Goal: Use online tool/utility: Utilize a website feature to perform a specific function

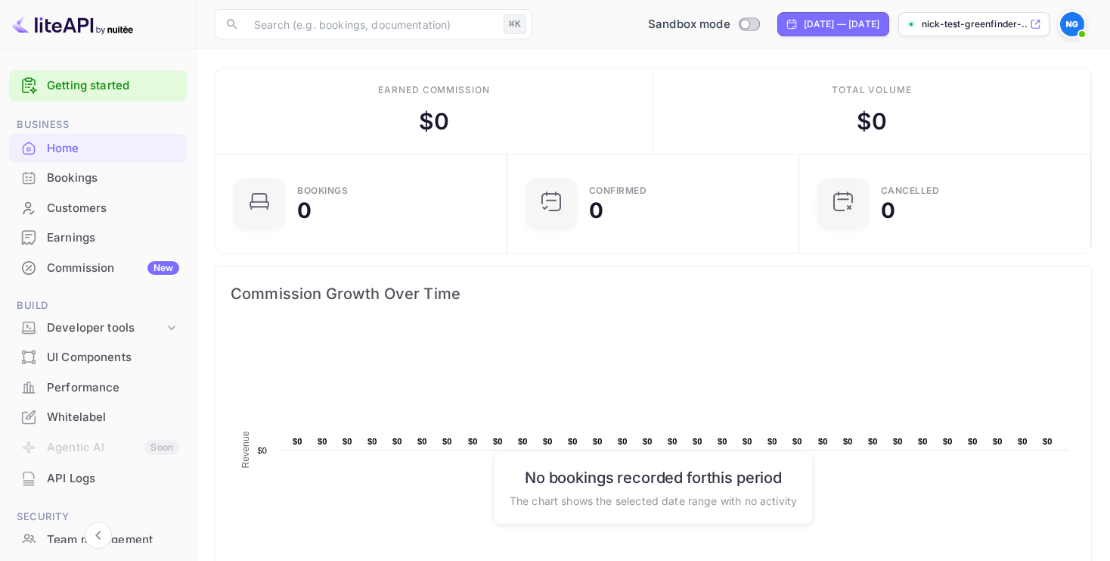
scroll to position [13, 0]
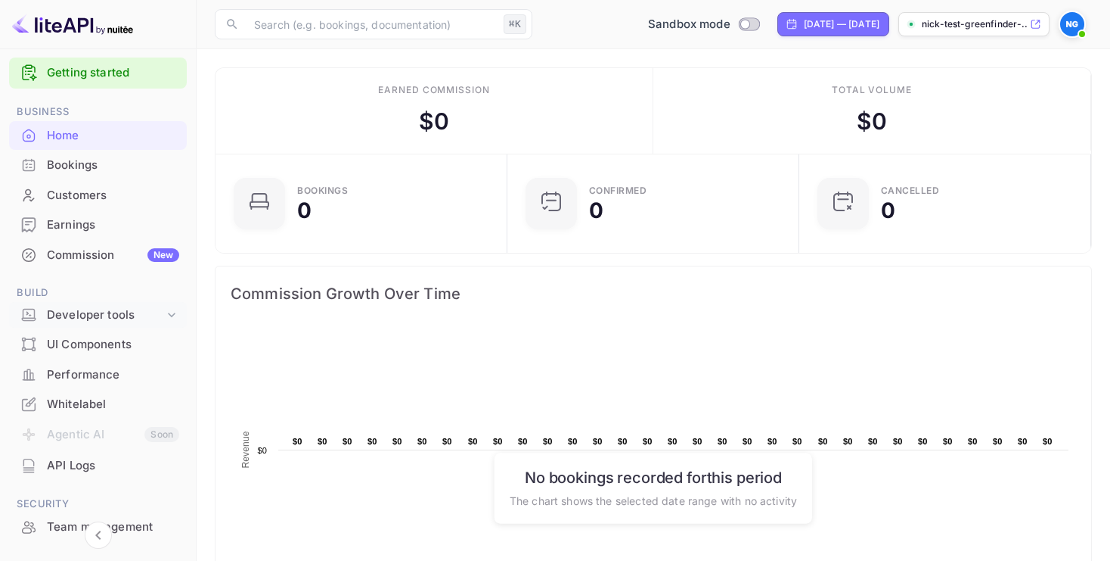
click at [76, 315] on div "Developer tools" at bounding box center [105, 314] width 117 height 17
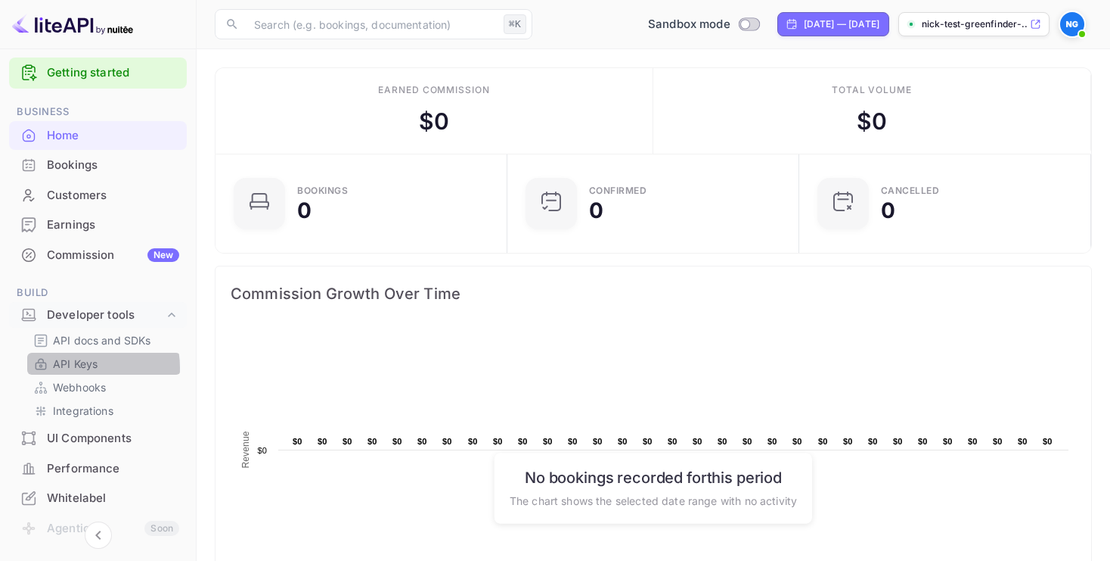
click at [79, 368] on p "API Keys" at bounding box center [75, 364] width 45 height 16
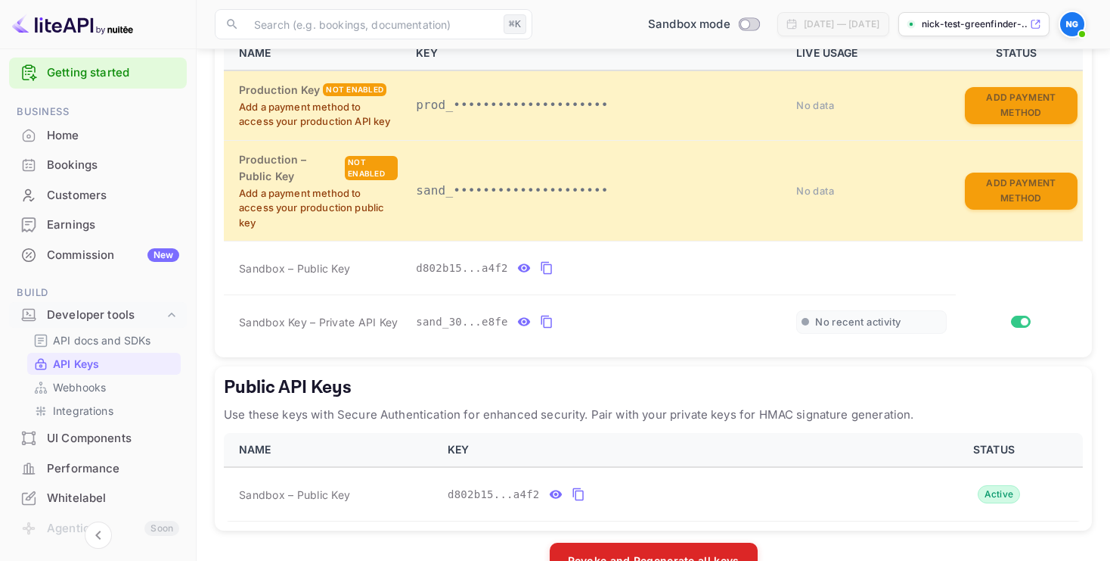
scroll to position [354, 0]
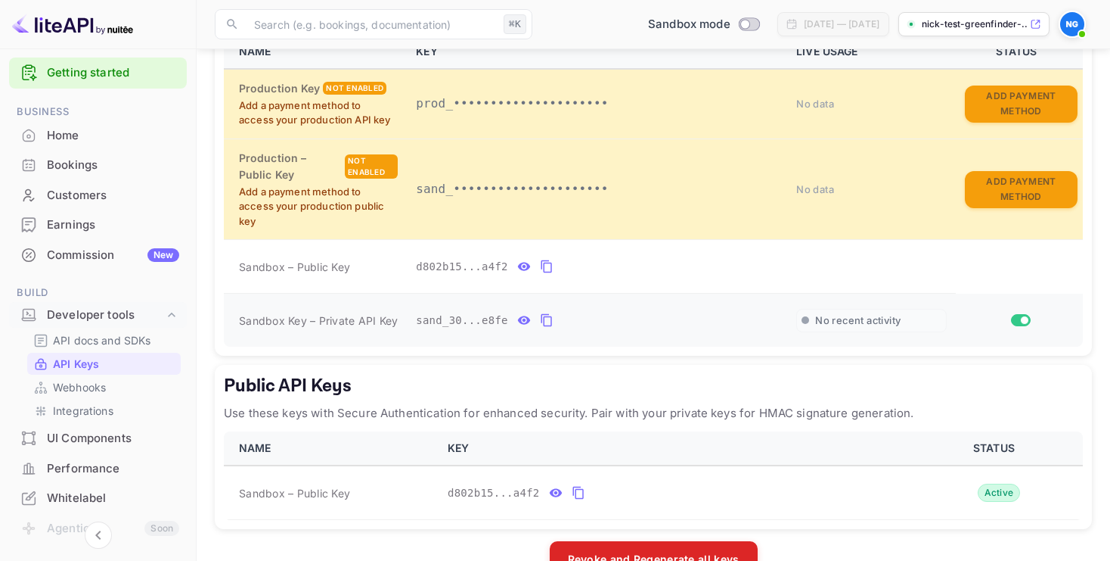
click at [522, 319] on icon "private api keys table" at bounding box center [524, 320] width 13 height 8
click at [719, 319] on icon "private api keys table" at bounding box center [724, 320] width 11 height 13
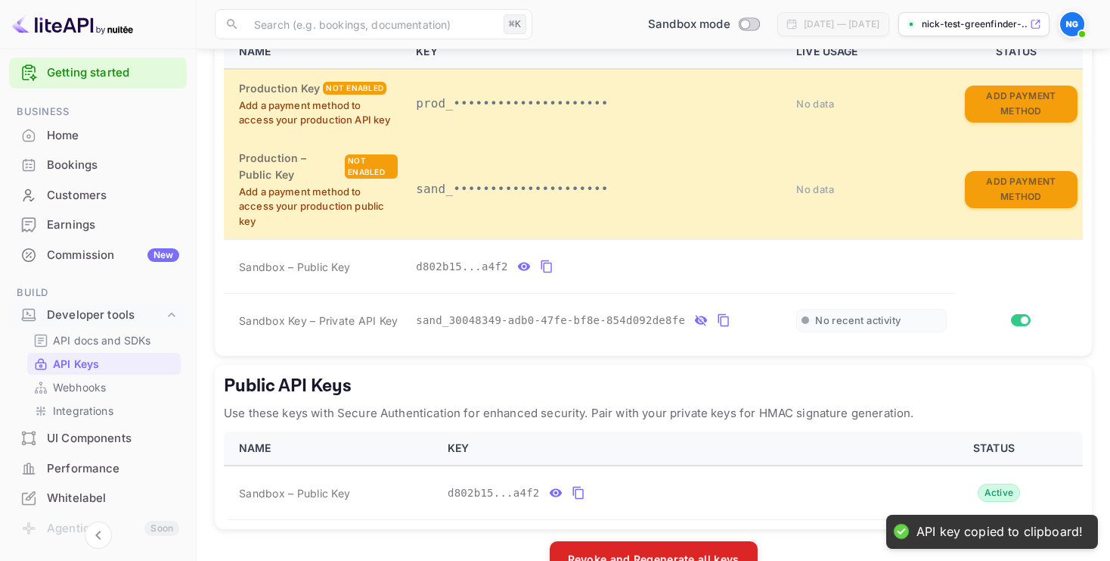
click at [79, 262] on div "Commission New" at bounding box center [113, 255] width 132 height 17
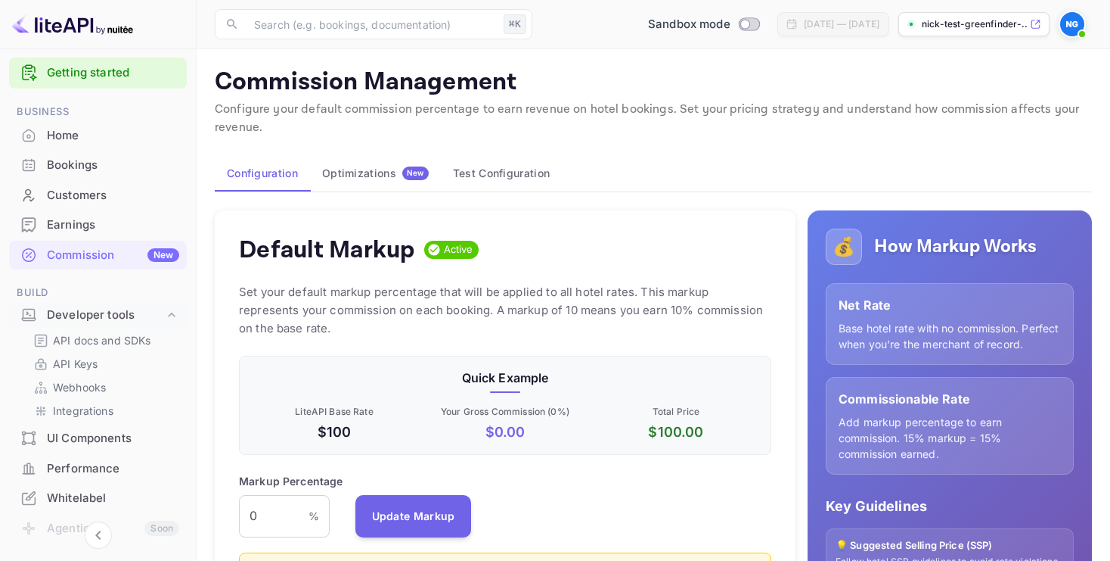
scroll to position [269, 533]
click at [482, 169] on button "Test Configuration" at bounding box center [501, 173] width 121 height 36
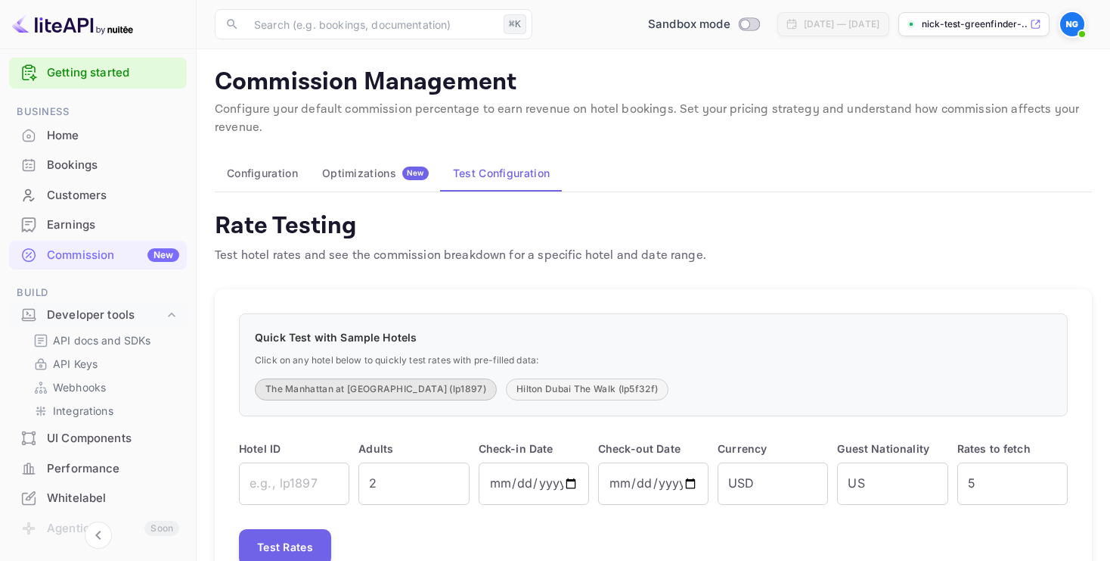
click at [357, 383] on button "The Manhattan at [GEOGRAPHIC_DATA] (lp1897)" at bounding box center [376, 389] width 242 height 22
type input "lp1897"
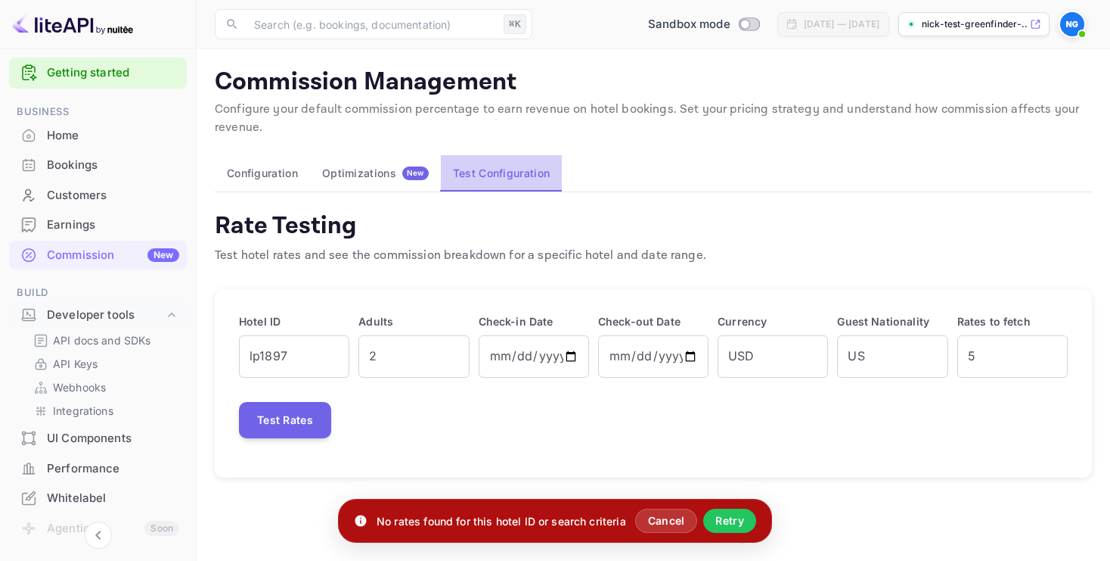
click at [471, 180] on button "Test Configuration" at bounding box center [501, 173] width 121 height 36
click at [374, 172] on div "Optimizations New" at bounding box center [375, 173] width 107 height 14
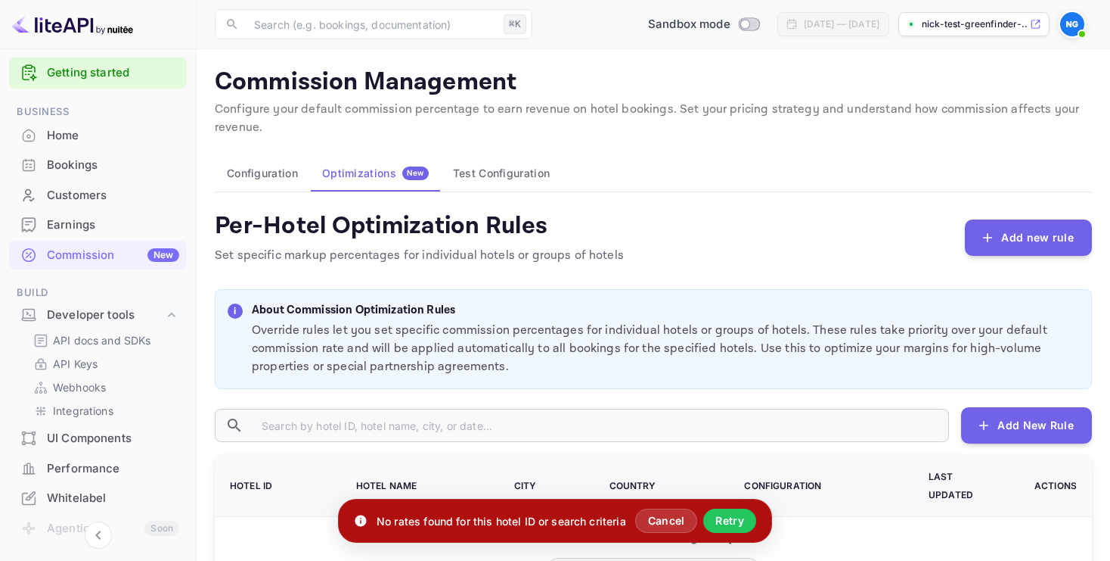
click at [496, 175] on button "Test Configuration" at bounding box center [501, 173] width 121 height 36
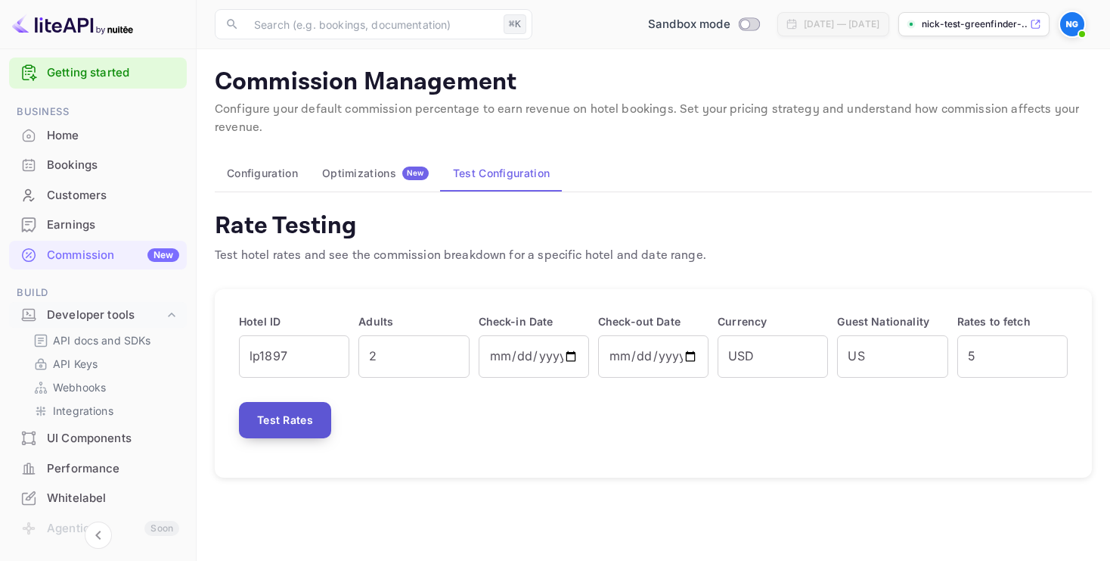
click at [287, 405] on button "Test Rates" at bounding box center [285, 420] width 92 height 36
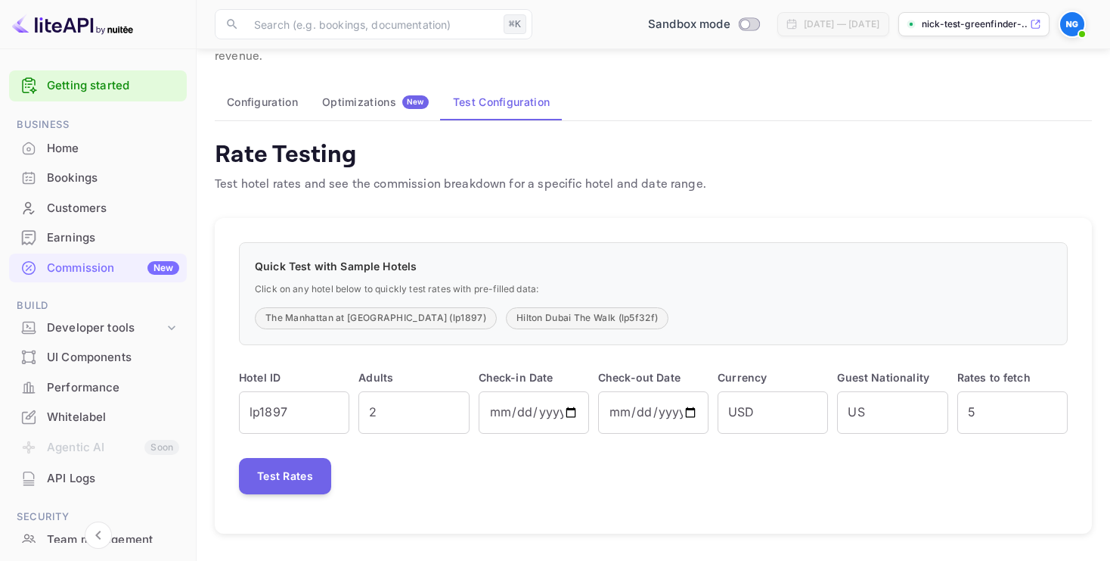
scroll to position [70, 0]
click at [516, 316] on button "Hilton Dubai The Walk (lp5f32f)" at bounding box center [587, 319] width 163 height 22
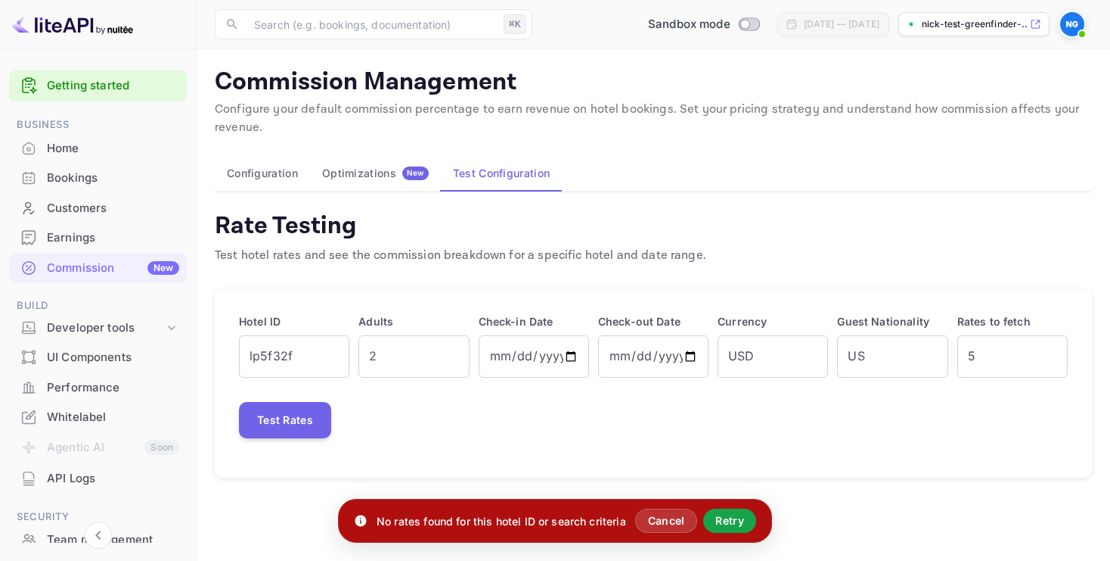
click at [750, 523] on button "Retry" at bounding box center [729, 520] width 53 height 24
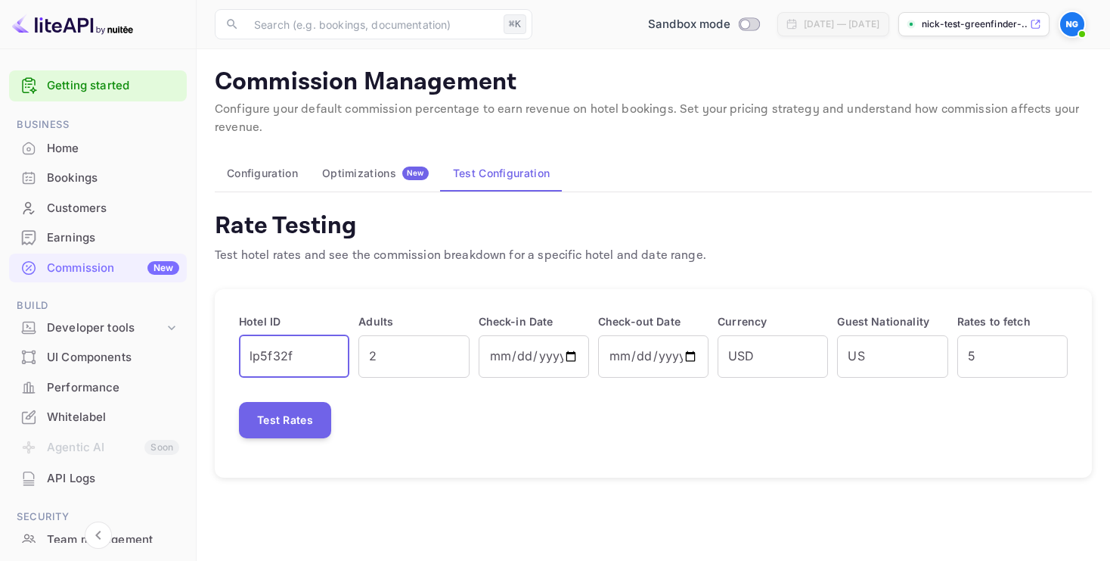
click at [316, 358] on input "lp5f32f" at bounding box center [294, 356] width 110 height 42
type input "lp34c67"
click at [289, 422] on button "Test Rates" at bounding box center [285, 420] width 92 height 36
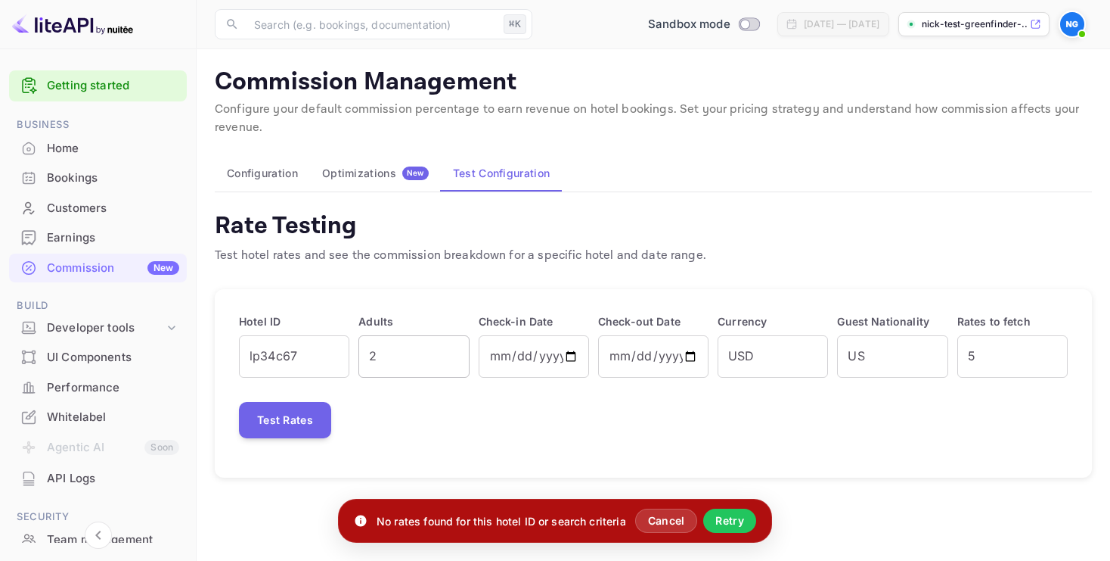
click at [411, 350] on input "2" at bounding box center [414, 356] width 110 height 42
click at [517, 358] on input "[DATE]" at bounding box center [534, 356] width 110 height 42
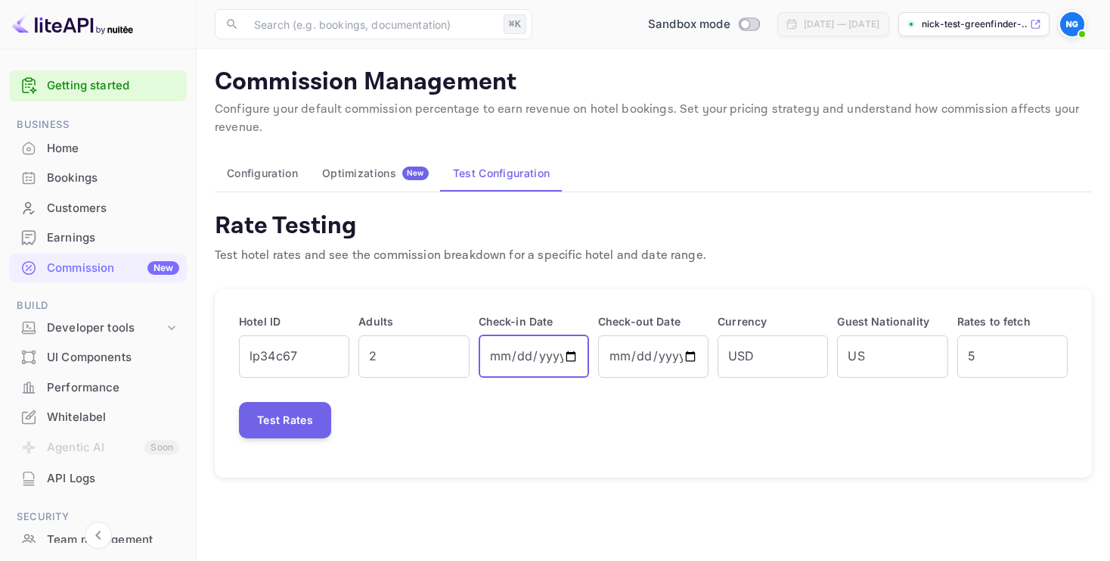
click at [573, 359] on input "[DATE]" at bounding box center [534, 356] width 110 height 42
type input "2025-11-19"
type input "2025-11-20"
type input "2025-11-19"
click at [272, 412] on button "Test Rates" at bounding box center [285, 420] width 92 height 36
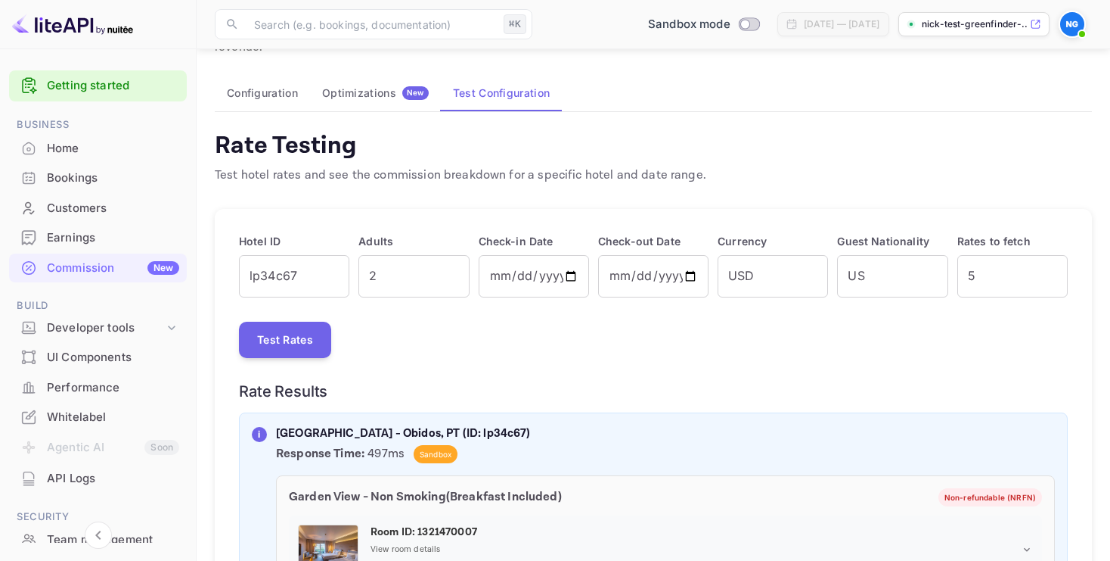
scroll to position [79, 0]
click at [775, 281] on input "USD" at bounding box center [773, 277] width 110 height 42
type input "U"
type input "e"
type input "EUR"
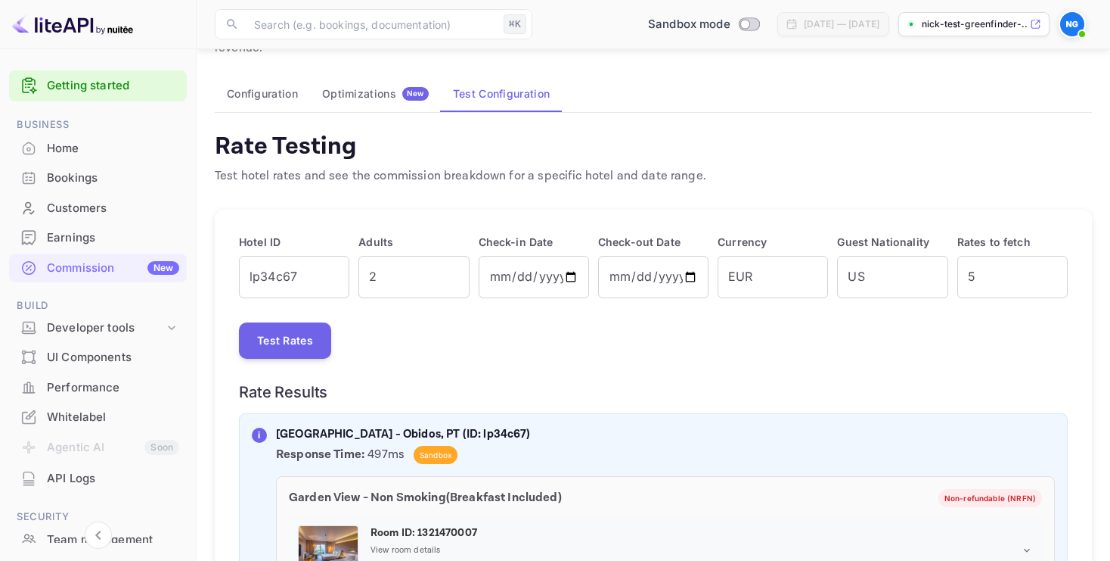
click at [874, 344] on div "Test Rates" at bounding box center [653, 340] width 829 height 36
click at [283, 338] on button "Test Rates" at bounding box center [285, 340] width 92 height 36
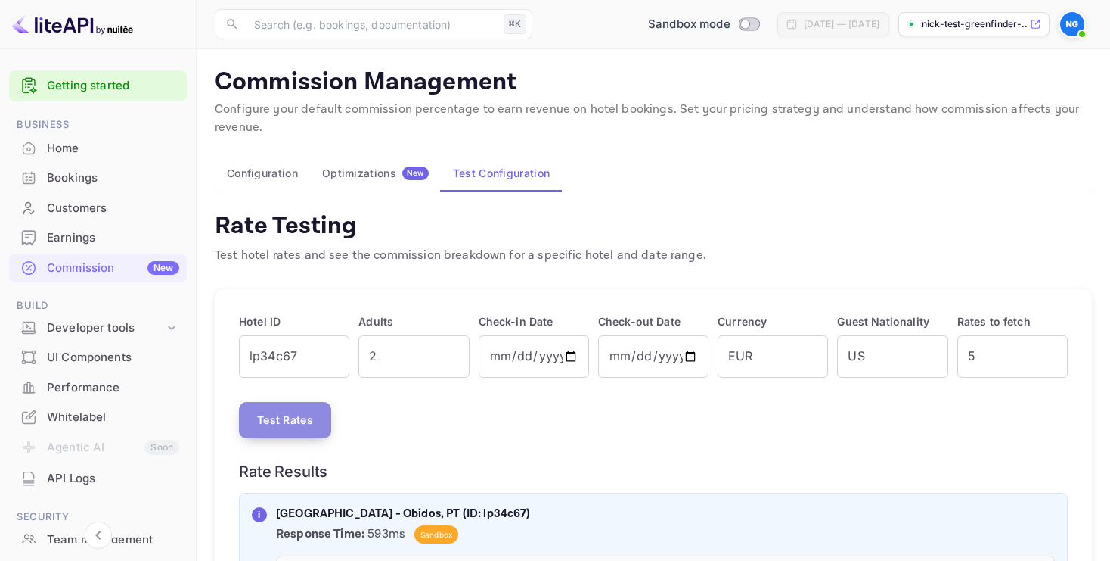
click at [291, 421] on button "Test Rates" at bounding box center [285, 420] width 92 height 36
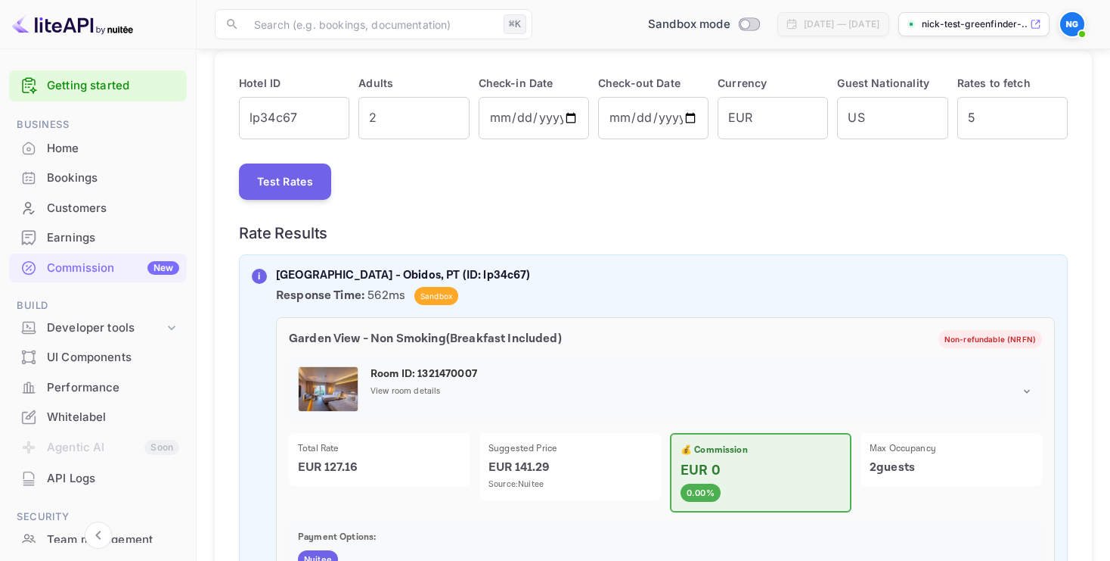
scroll to position [110, 0]
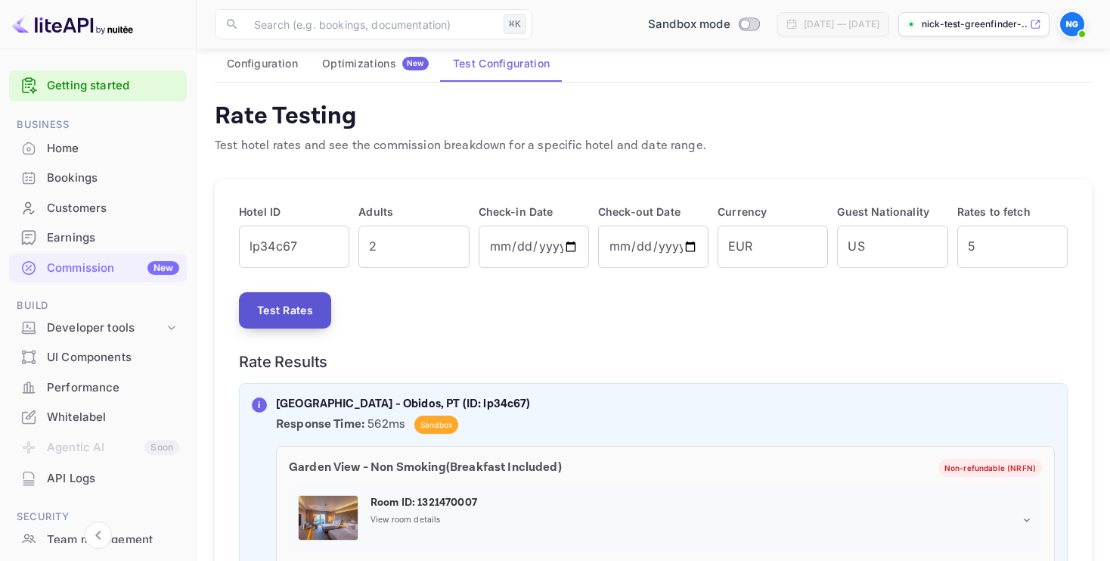
click at [301, 311] on button "Test Rates" at bounding box center [285, 310] width 92 height 36
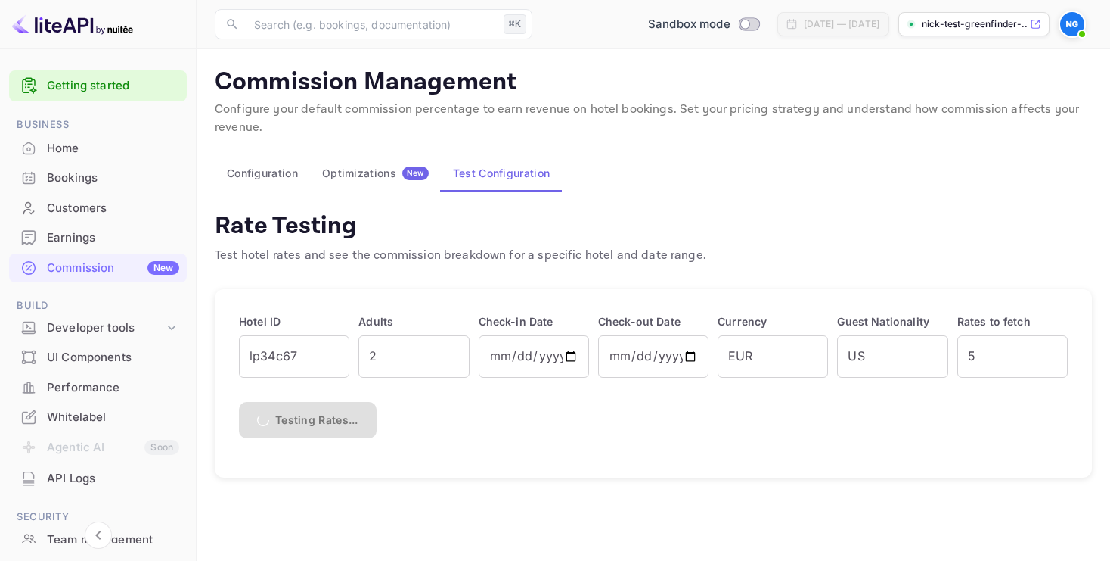
scroll to position [0, 0]
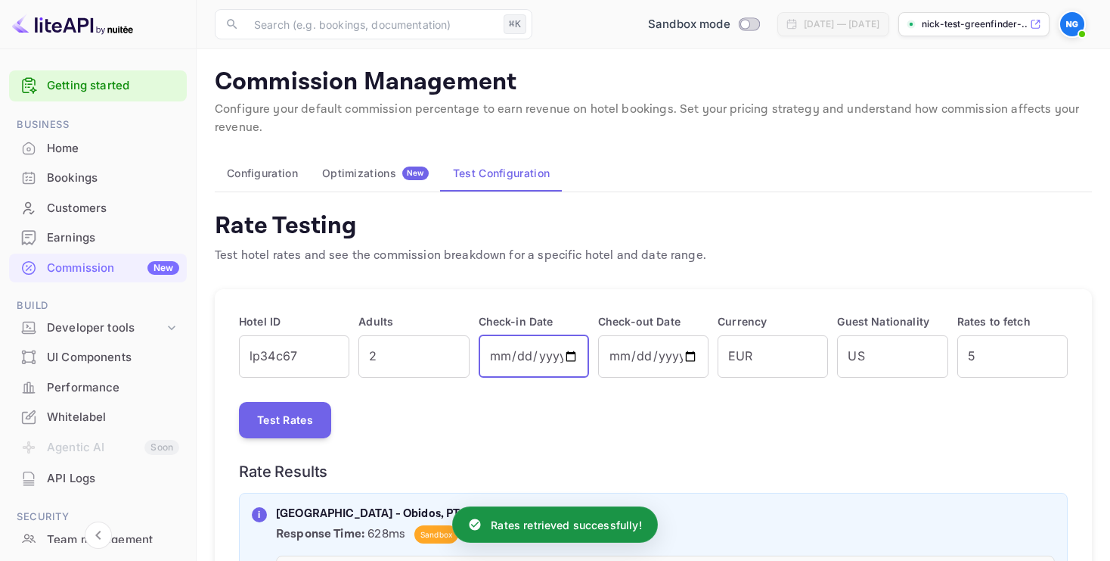
click at [544, 353] on input "2025-11-19" at bounding box center [534, 356] width 110 height 42
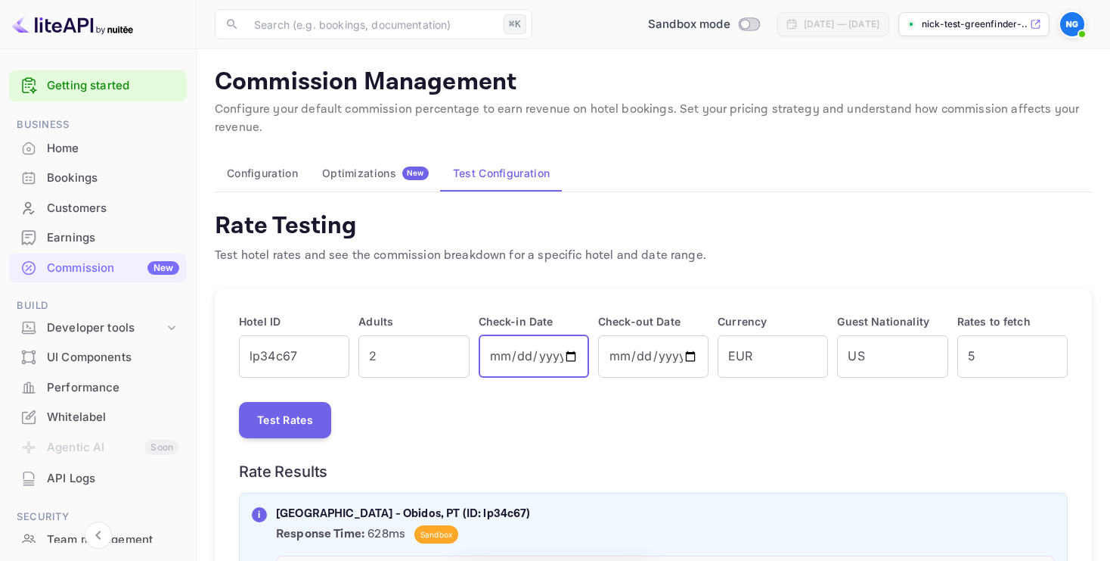
click at [576, 359] on input "2025-11-19" at bounding box center [534, 356] width 110 height 42
type input "2025-11-24"
type input "2025-11-25"
type input "2025-11-24"
click at [648, 355] on input "2025-11-25" at bounding box center [653, 356] width 110 height 42
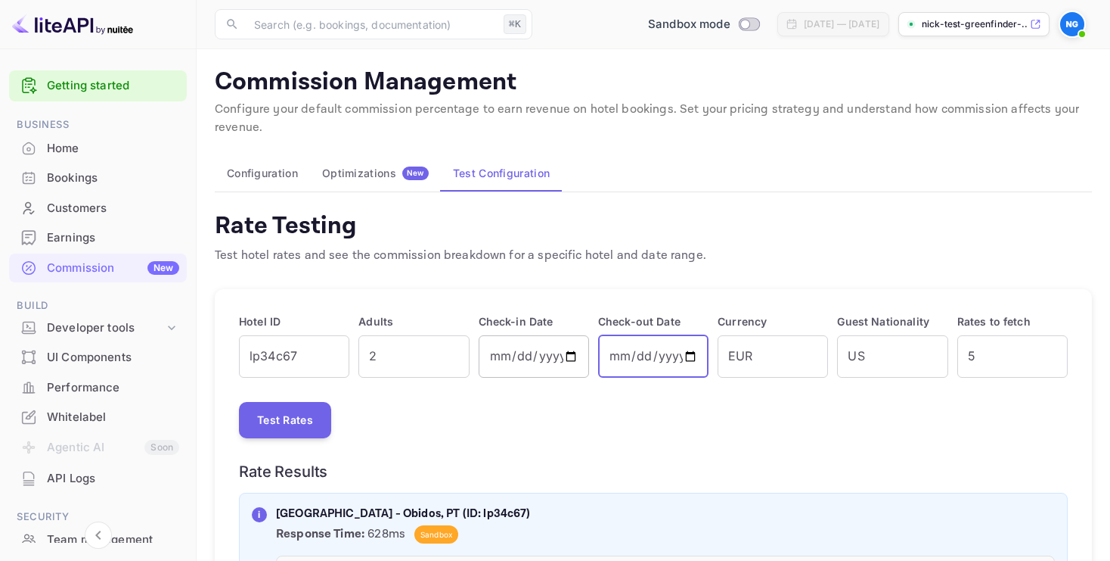
click at [536, 354] on input "2025-11-24" at bounding box center [534, 356] width 110 height 42
click at [643, 352] on input "2025-11-25" at bounding box center [653, 356] width 110 height 42
click at [643, 350] on input "2025-11-25" at bounding box center [653, 356] width 110 height 42
click at [691, 356] on input "2025-11-25" at bounding box center [653, 356] width 110 height 42
type input "2025-11-30"
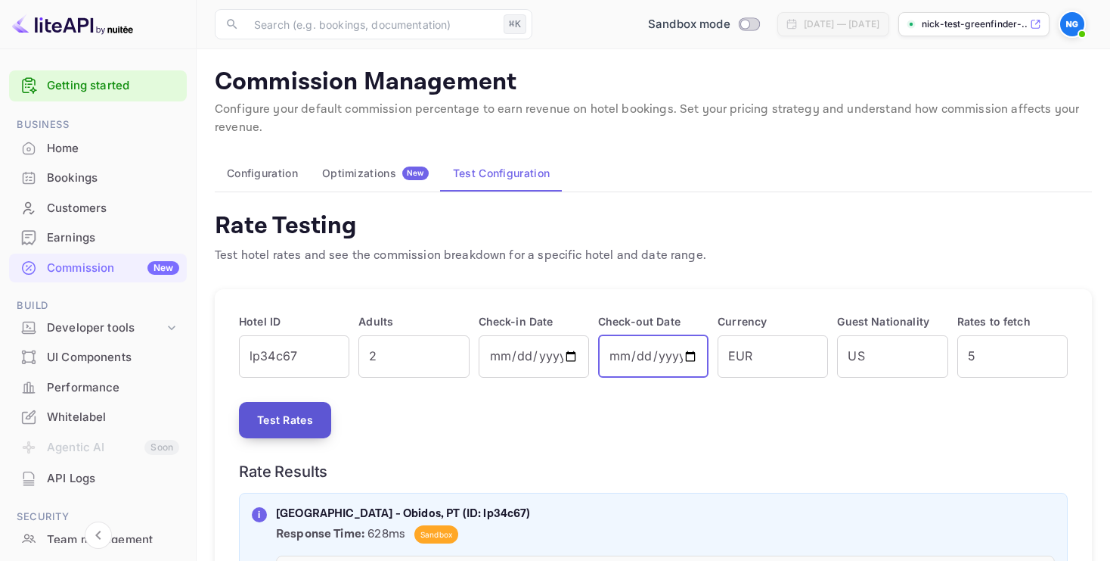
click at [294, 417] on button "Test Rates" at bounding box center [285, 420] width 92 height 36
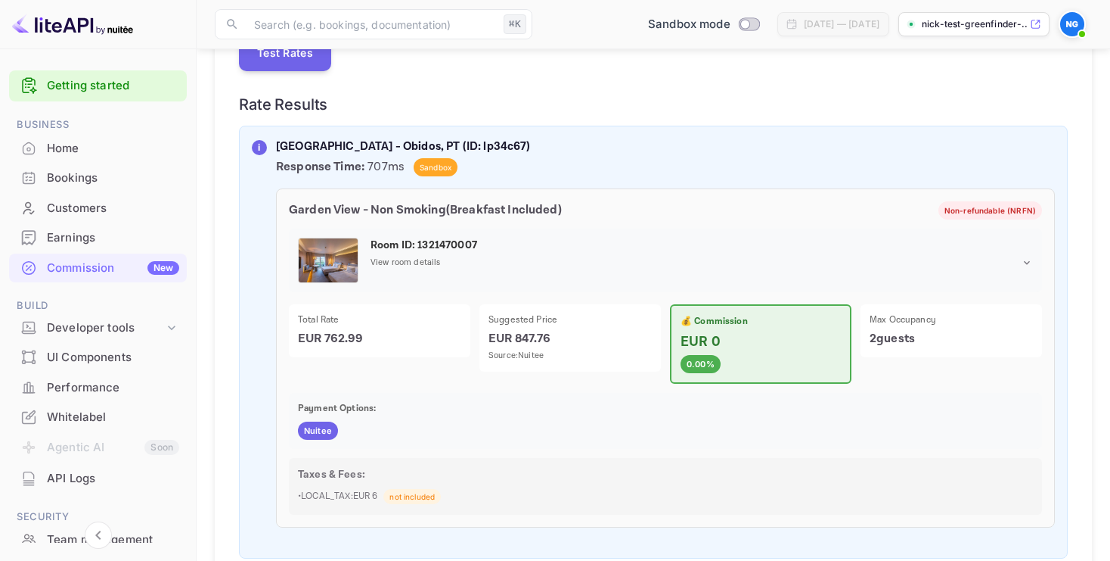
scroll to position [374, 0]
